Goal: Task Accomplishment & Management: Use online tool/utility

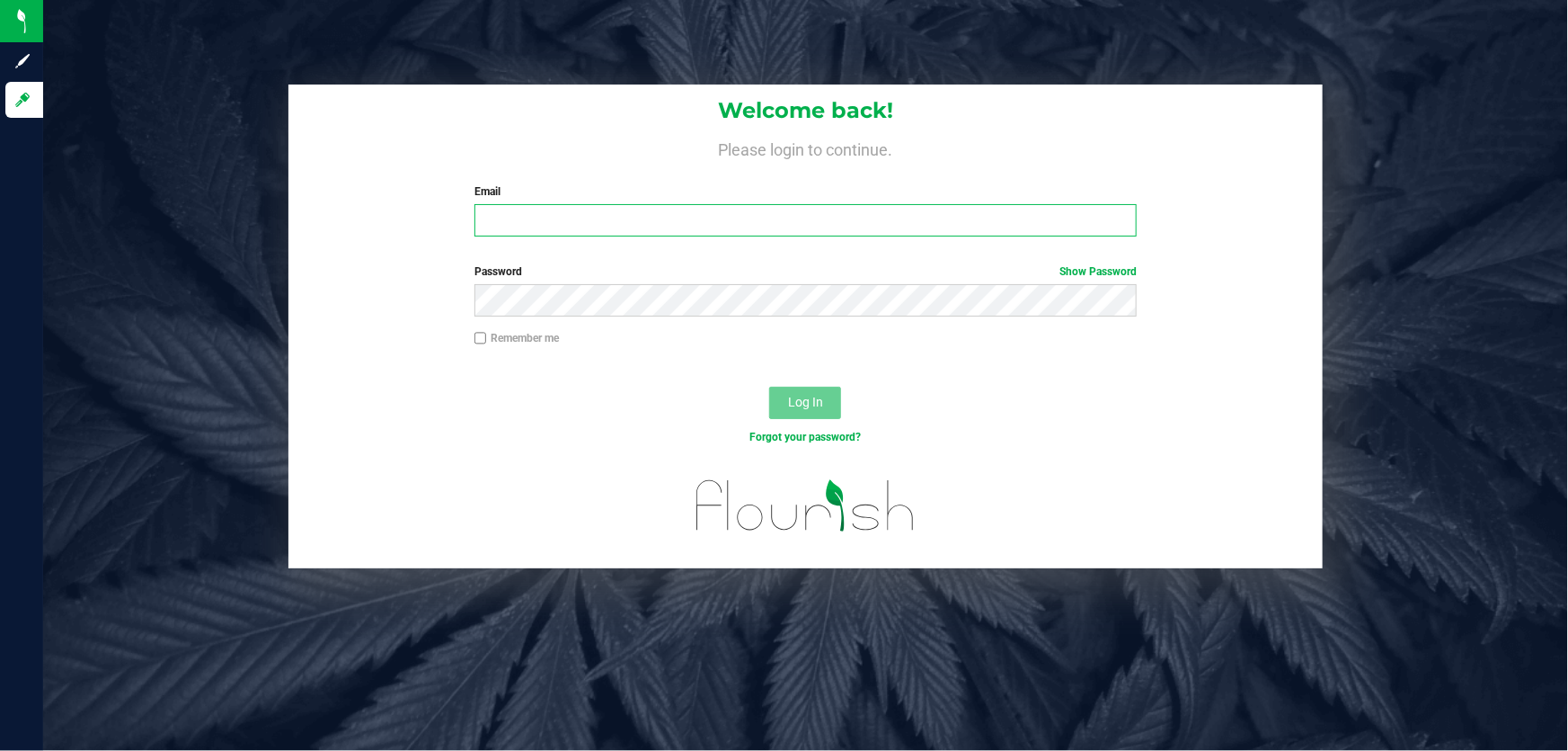
click at [563, 221] on input "Email" at bounding box center [806, 220] width 664 height 33
type input "[EMAIL_ADDRESS][DOMAIN_NAME]"
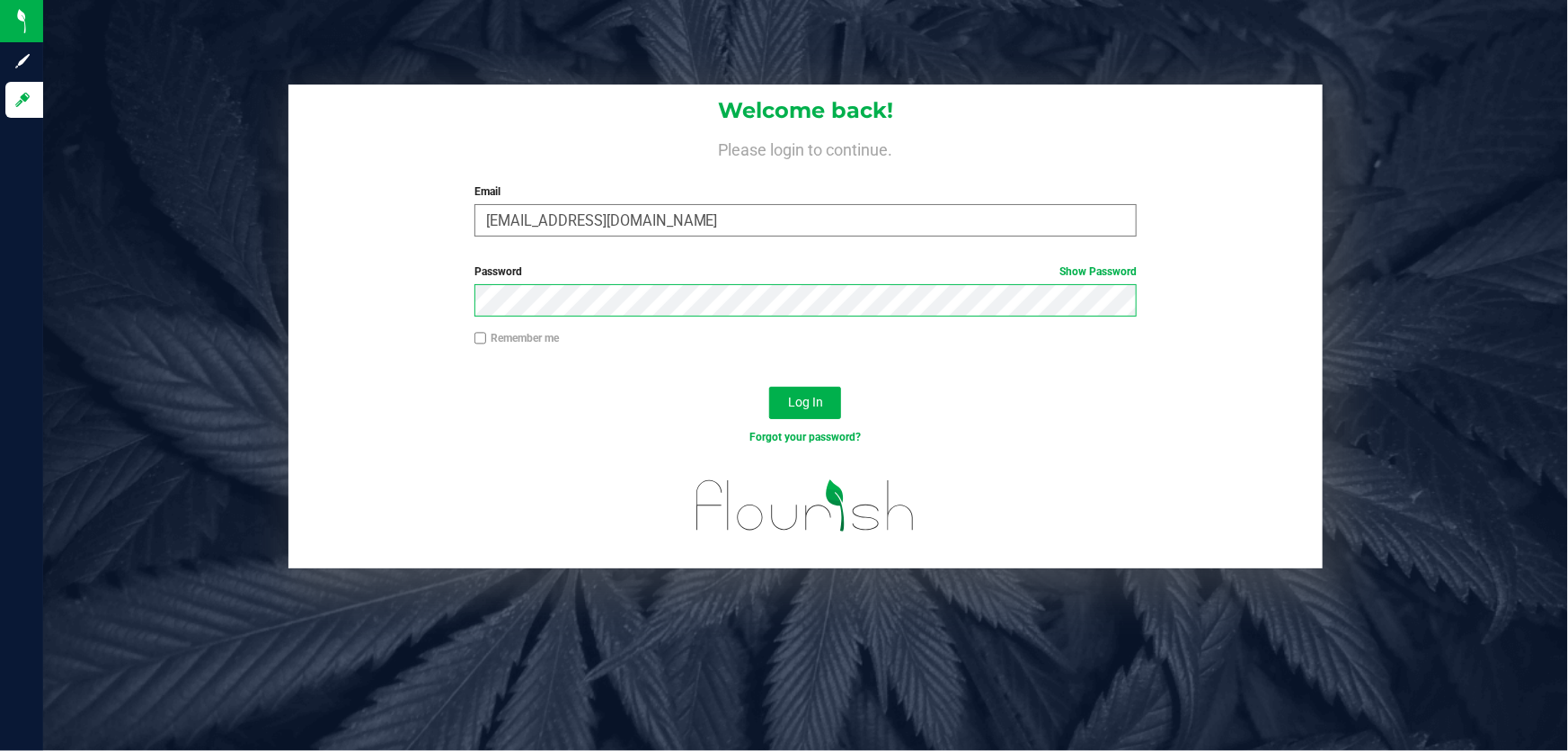
click at [769, 386] on button "Log In" at bounding box center [804, 403] width 72 height 33
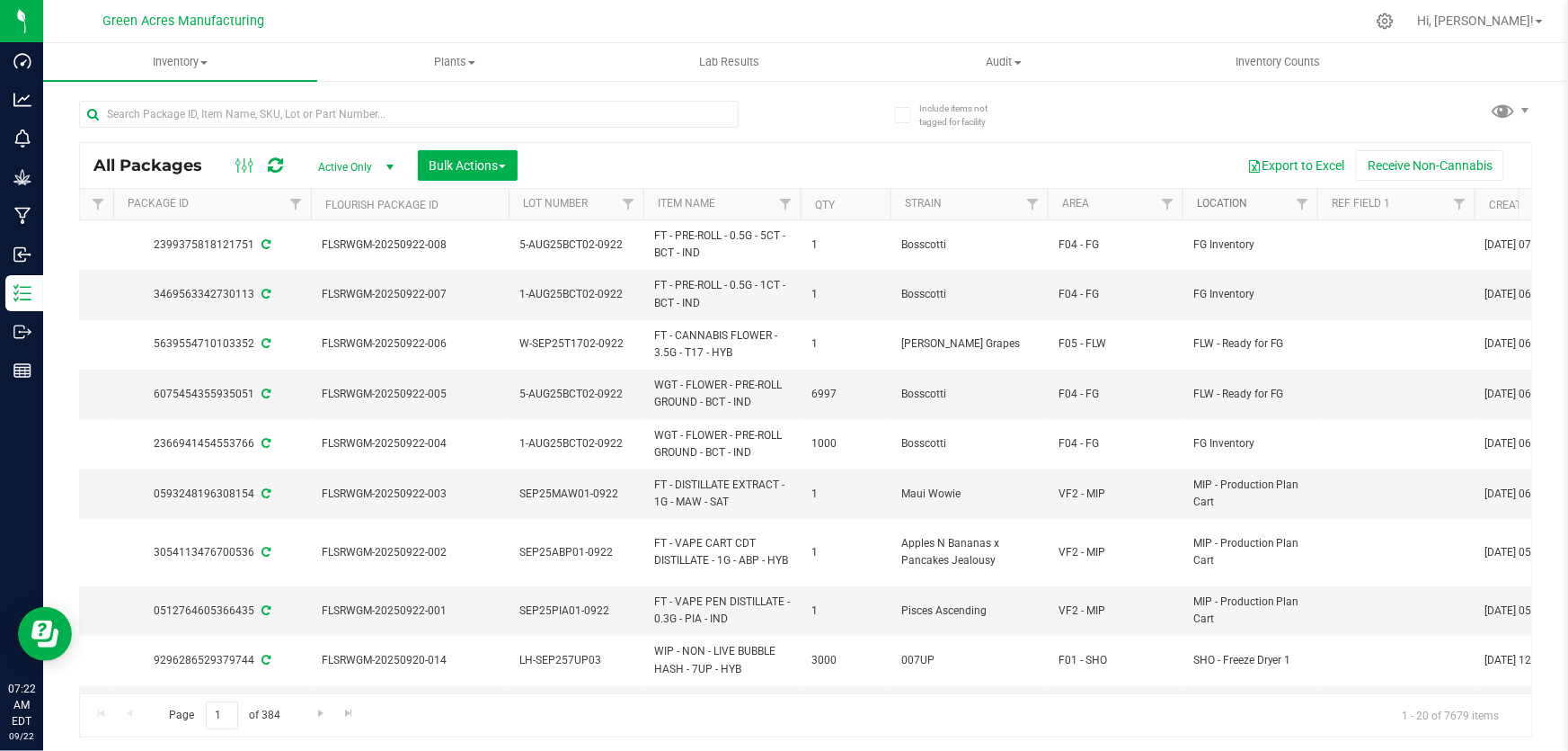
click at [1241, 204] on link "Location" at bounding box center [1222, 204] width 50 height 13
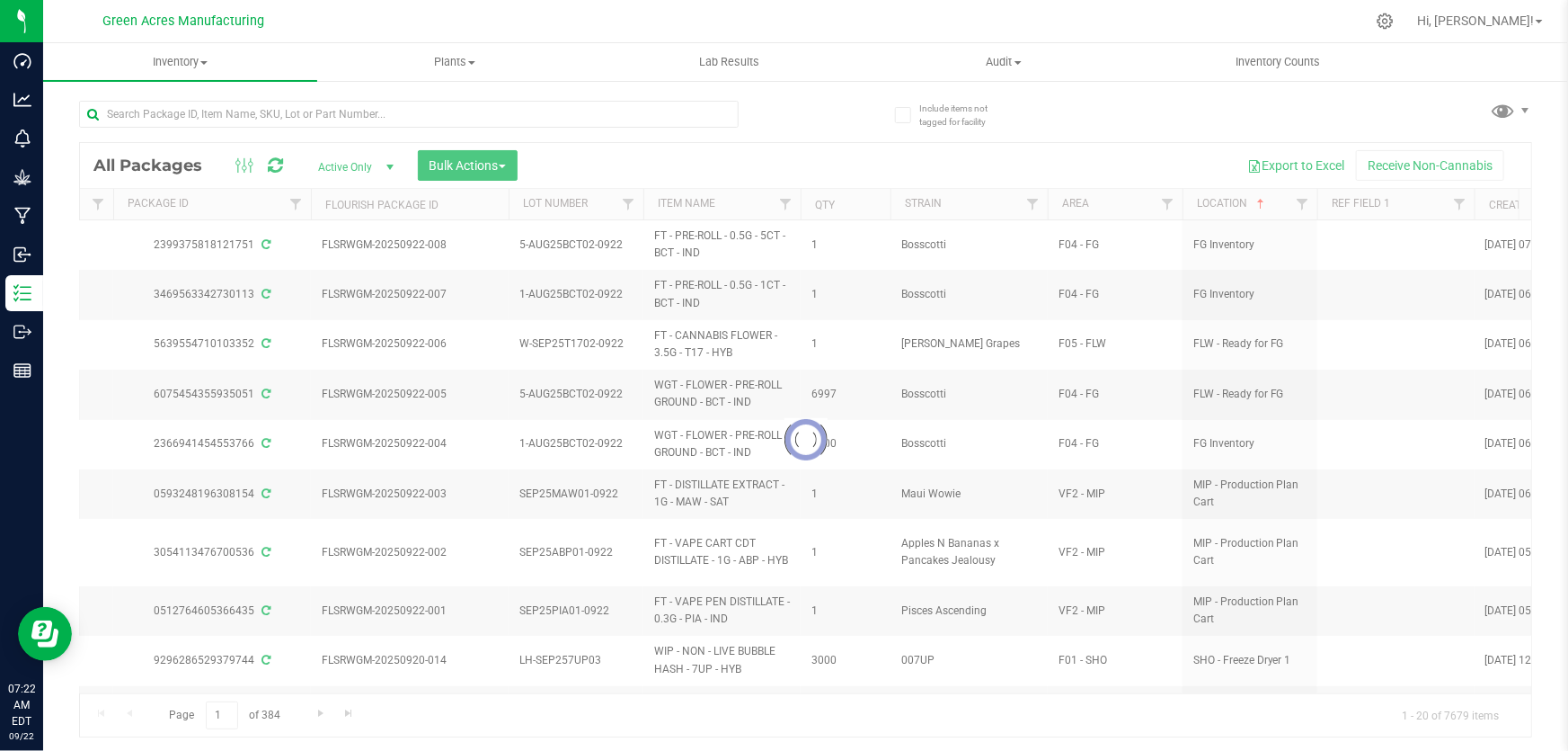
click at [1303, 205] on div at bounding box center [805, 439] width 1452 height 594
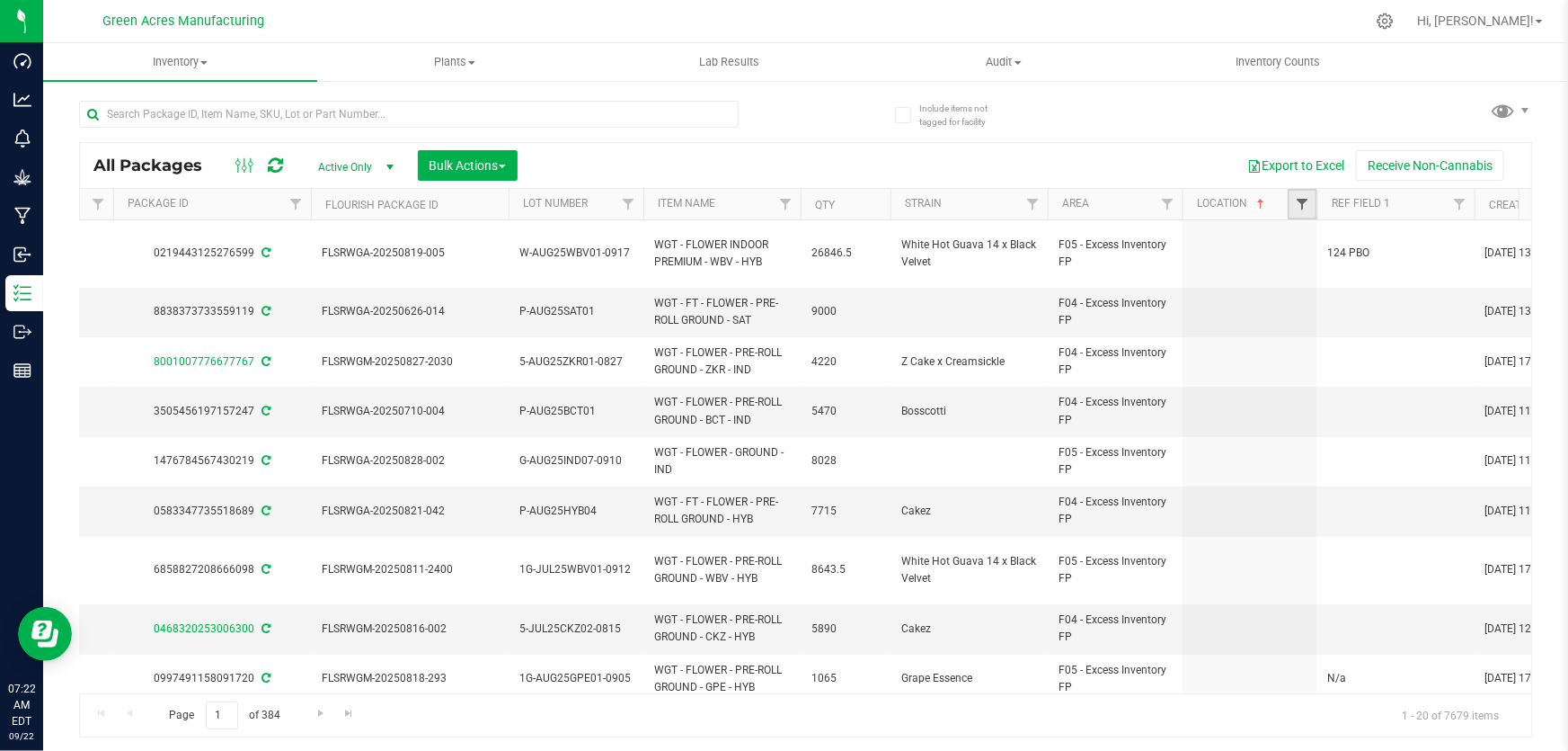
click at [1301, 205] on span "Filter" at bounding box center [1303, 205] width 15 height 15
click at [1167, 212] on link "Filter" at bounding box center [1168, 205] width 30 height 31
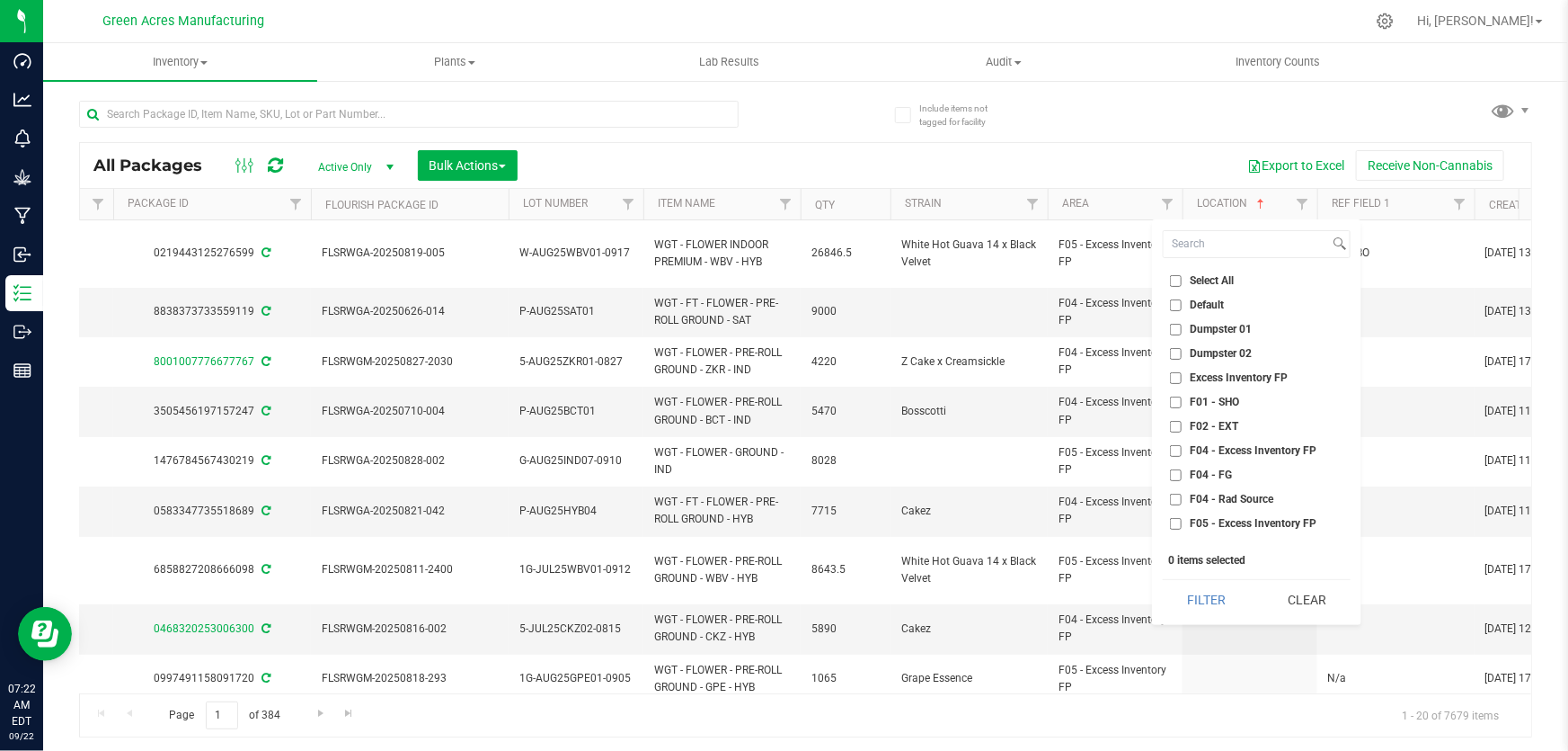
click at [1175, 426] on input "F02 - EXT" at bounding box center [1175, 426] width 12 height 12
checkbox input "true"
click at [1176, 399] on input "L01 - EXT" at bounding box center [1175, 400] width 12 height 12
checkbox input "true"
click at [1177, 448] on input "L02 - EXT" at bounding box center [1175, 448] width 12 height 12
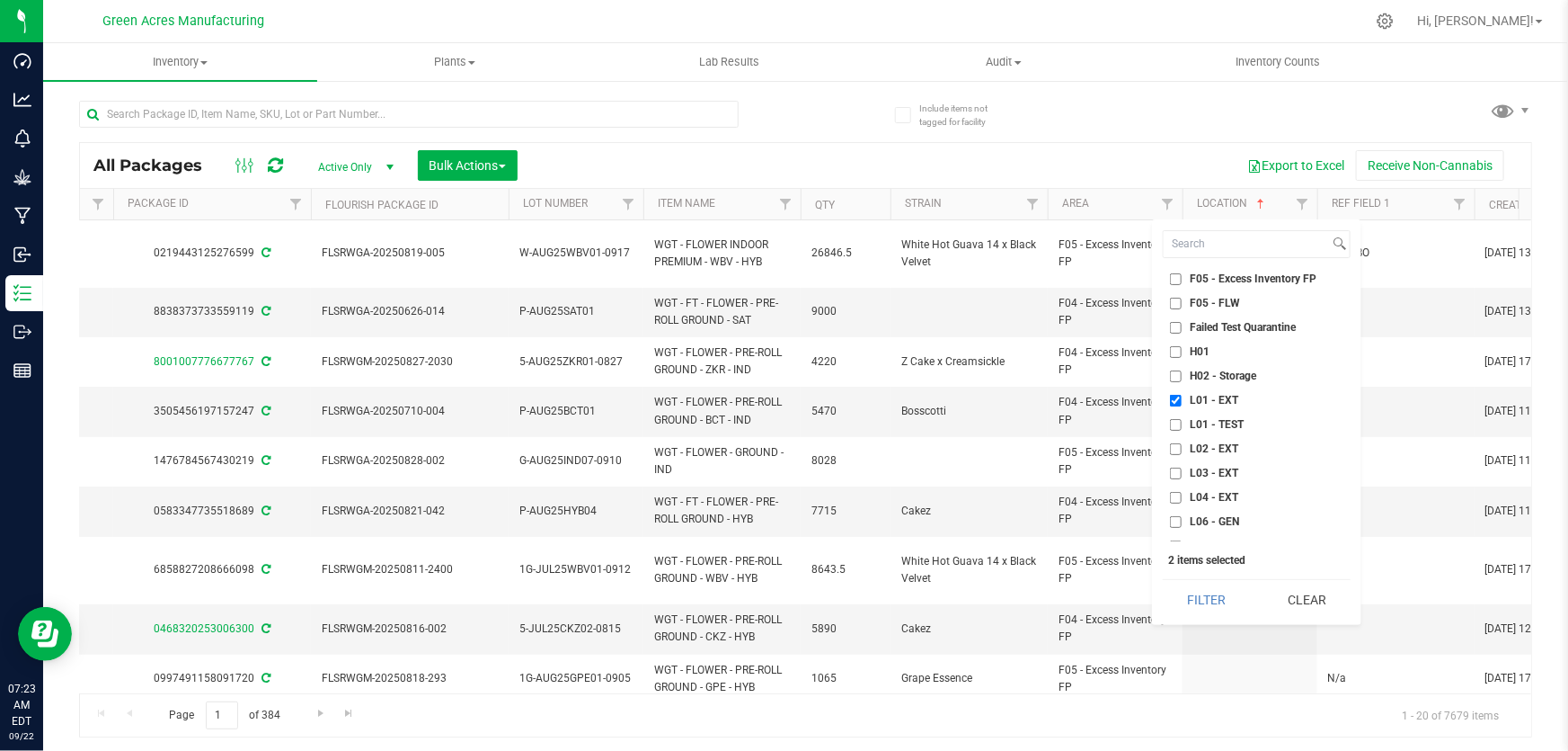
checkbox input "true"
click at [1176, 474] on input "L03 - EXT" at bounding box center [1175, 473] width 12 height 12
checkbox input "true"
click at [1178, 496] on input "L04 - EXT" at bounding box center [1175, 497] width 12 height 12
checkbox input "true"
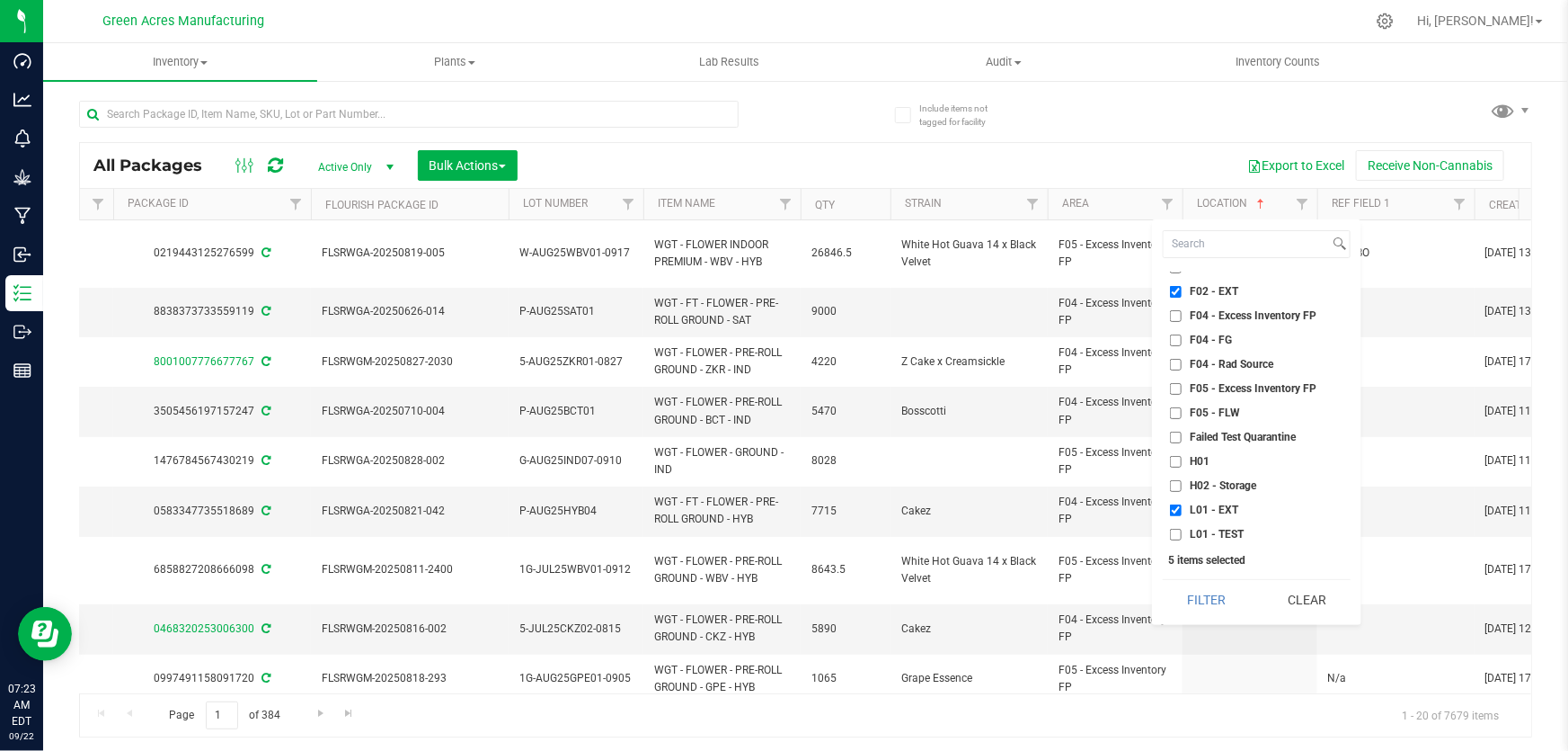
scroll to position [163, 0]
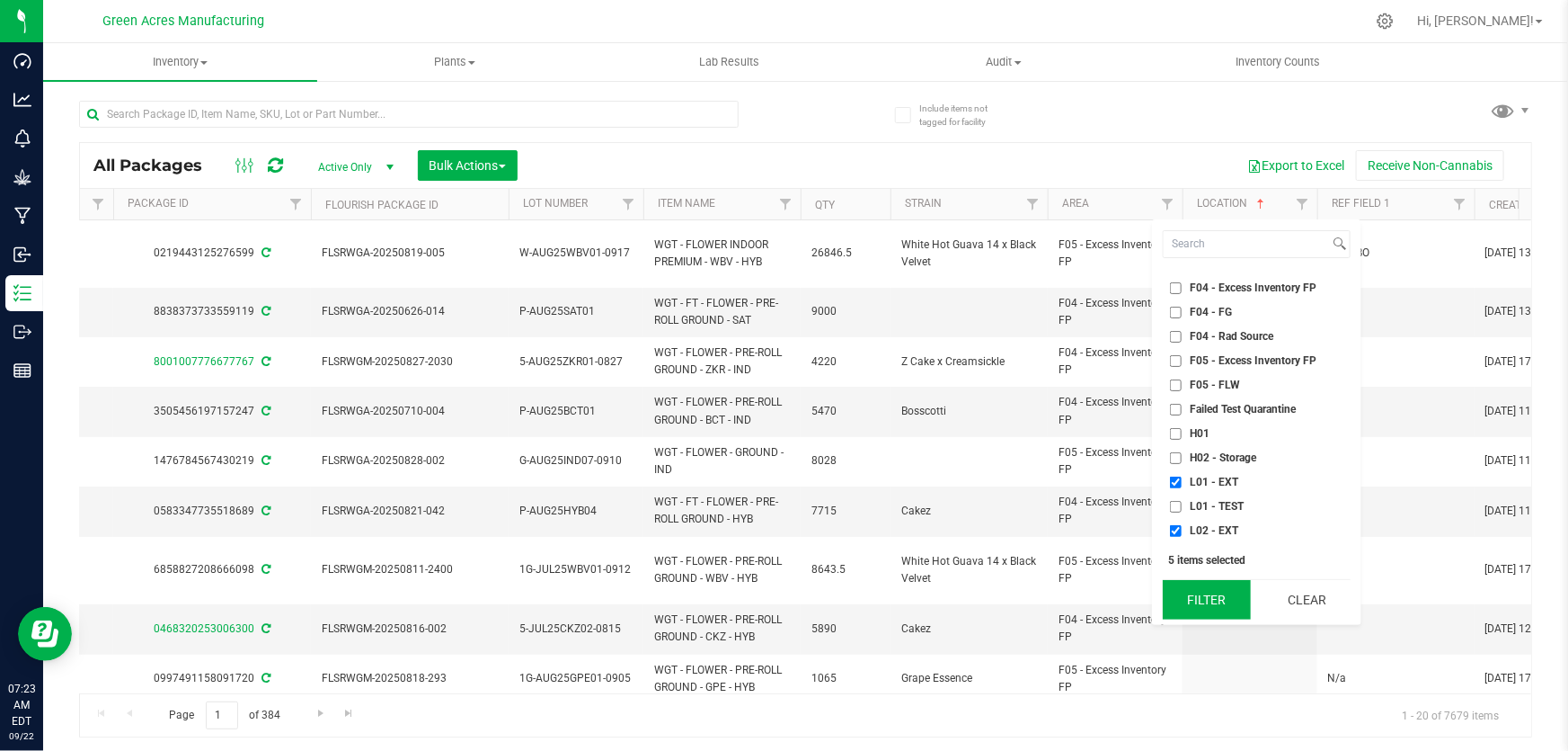
click at [1225, 600] on button "Filter" at bounding box center [1206, 600] width 87 height 40
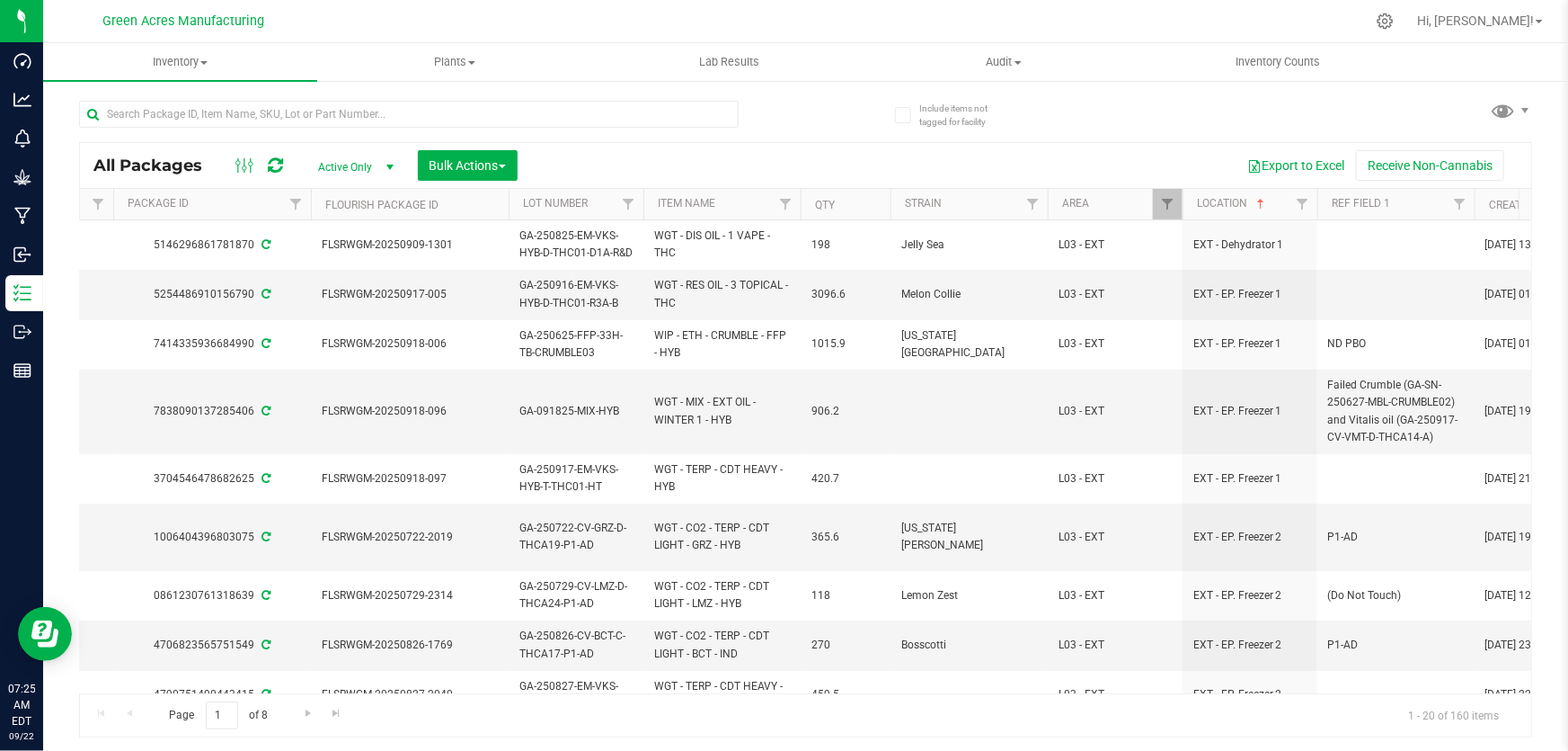
click at [1107, 205] on th "Area" at bounding box center [1115, 205] width 135 height 32
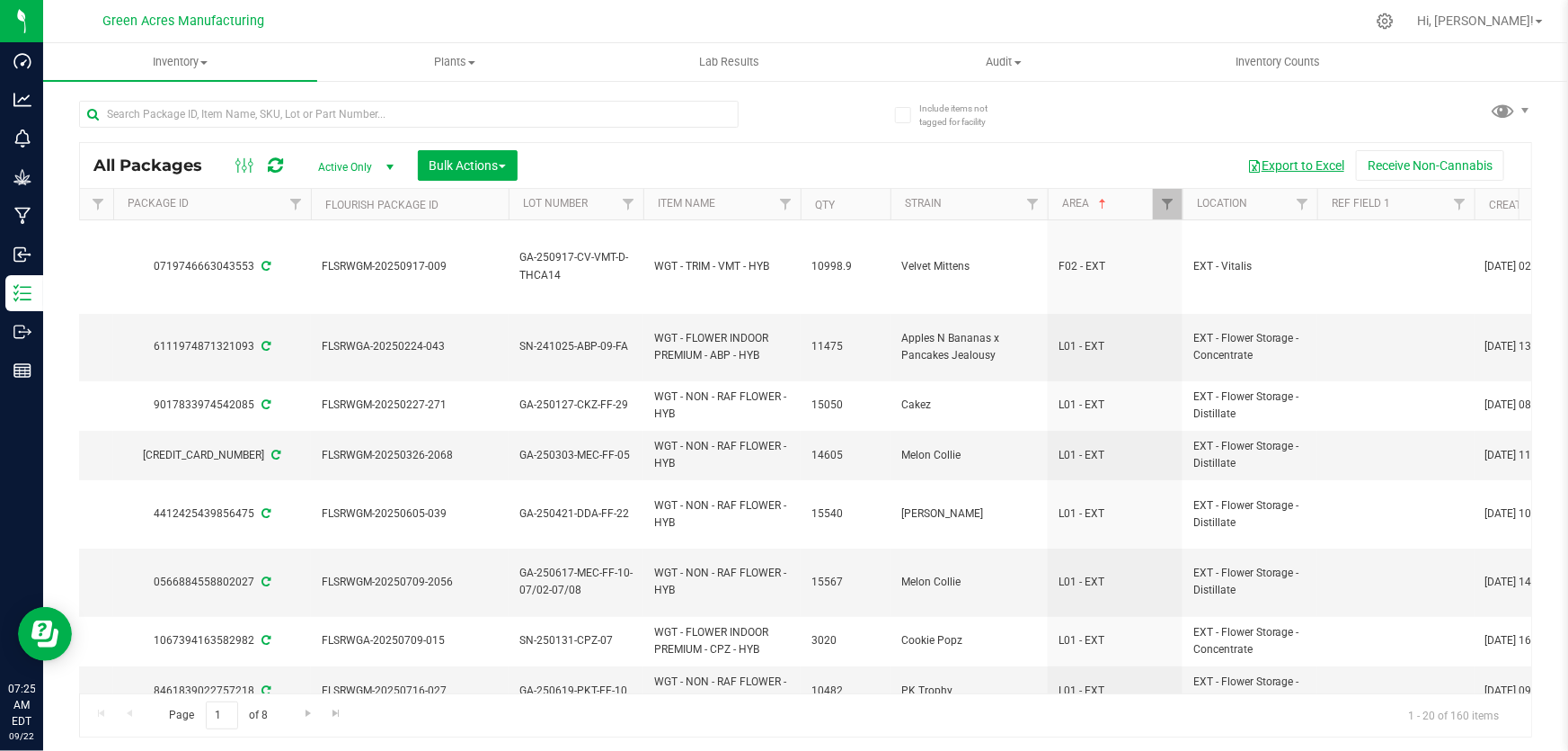
click at [1299, 166] on button "Export to Excel" at bounding box center [1296, 165] width 120 height 31
